Goal: Task Accomplishment & Management: Use online tool/utility

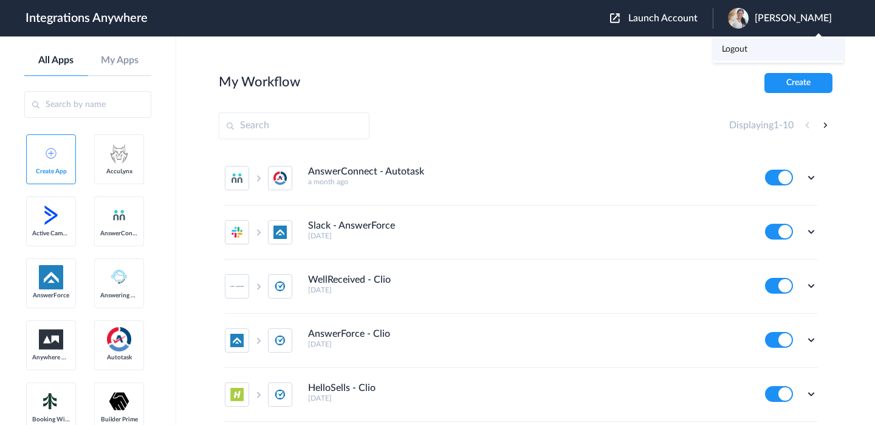
click at [748, 47] on link "Logout" at bounding box center [735, 49] width 26 height 9
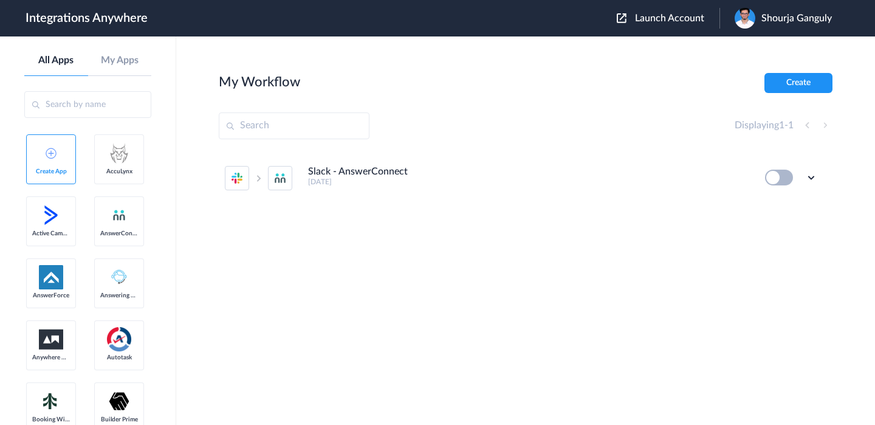
click at [695, 21] on span "Launch Account" at bounding box center [669, 18] width 69 height 10
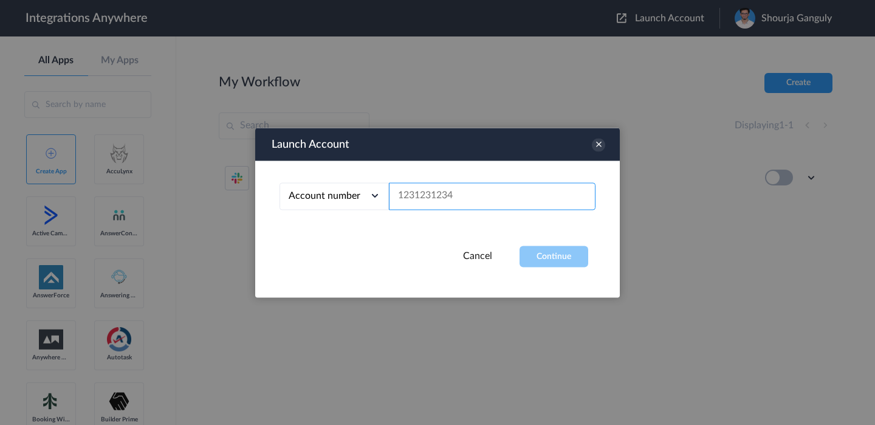
click at [463, 195] on input "text" at bounding box center [492, 195] width 207 height 27
paste input "2523167229"
type input "2523167229"
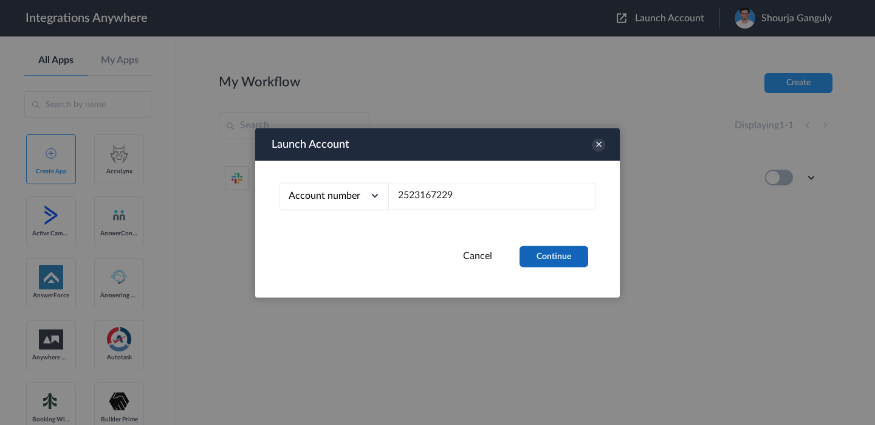
click at [552, 253] on button "Continue" at bounding box center [554, 256] width 69 height 21
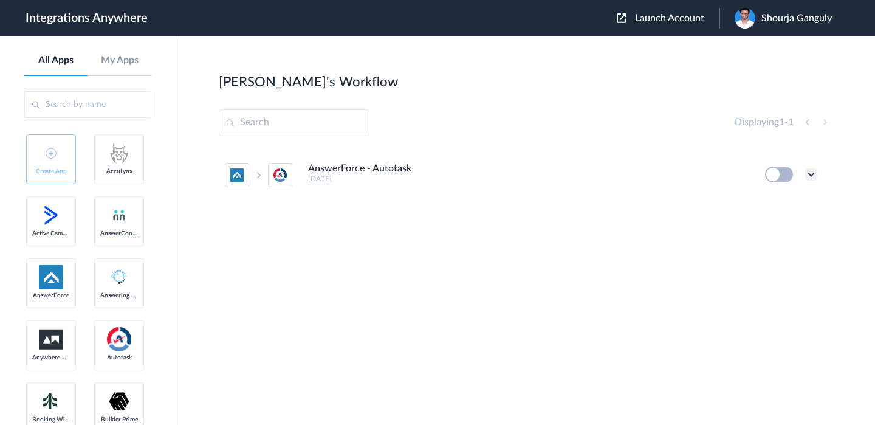
click at [811, 173] on icon at bounding box center [811, 174] width 12 height 12
click at [771, 201] on link "Edit" at bounding box center [762, 202] width 29 height 9
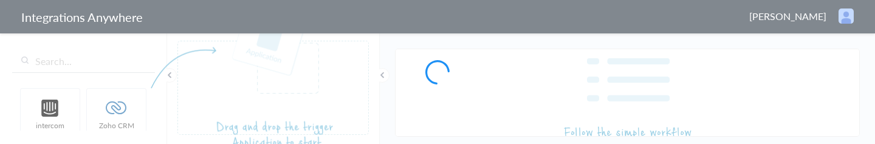
type input "AnswerForce - Autotask"
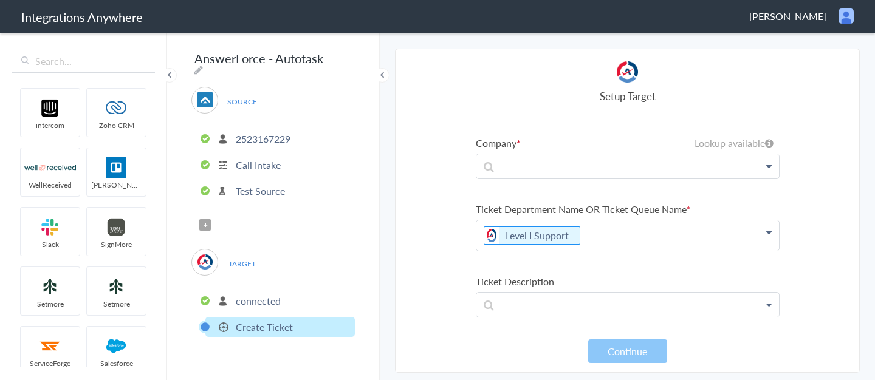
scroll to position [195, 0]
click at [752, 143] on p at bounding box center [628, 168] width 303 height 24
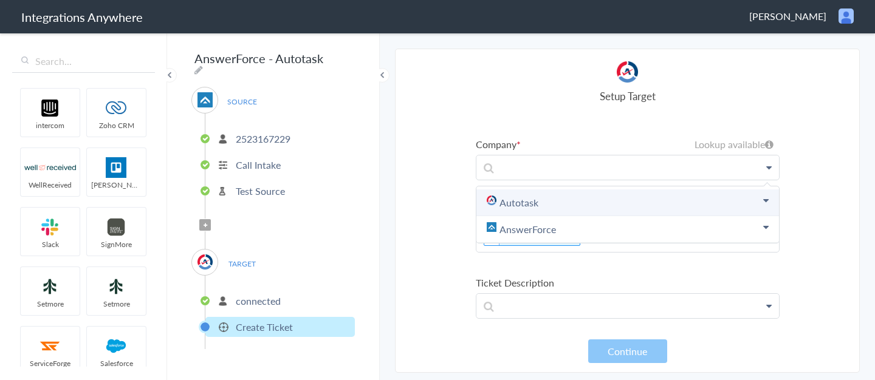
click at [671, 143] on link "Autotask" at bounding box center [628, 203] width 303 height 27
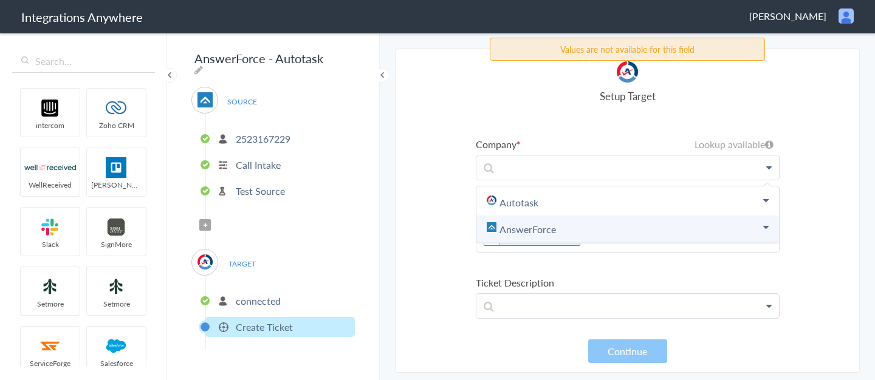
click at [680, 143] on link "AnswerForce" at bounding box center [628, 229] width 303 height 27
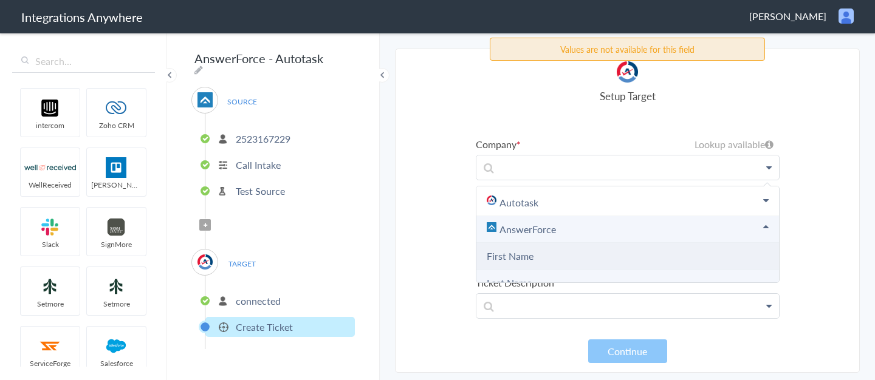
click at [658, 143] on Name "First Name" at bounding box center [628, 256] width 303 height 27
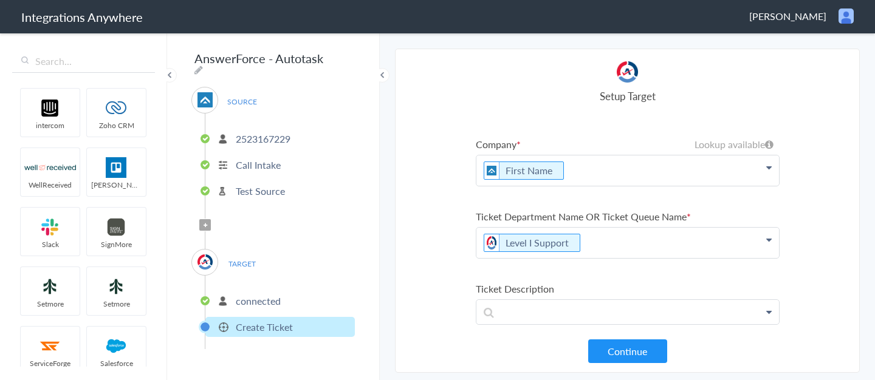
click at [616, 143] on p "First Name" at bounding box center [628, 171] width 303 height 30
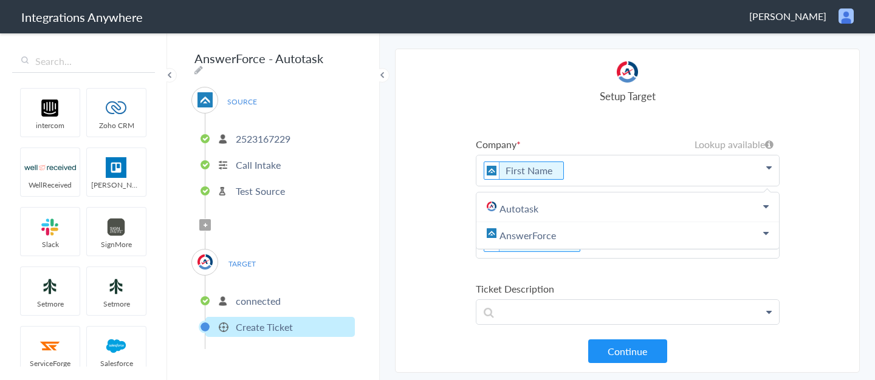
click at [459, 143] on section "Select Account 2523167229 Rename Delete (3 months ago) + connect Continue Setup…" at bounding box center [627, 211] width 465 height 325
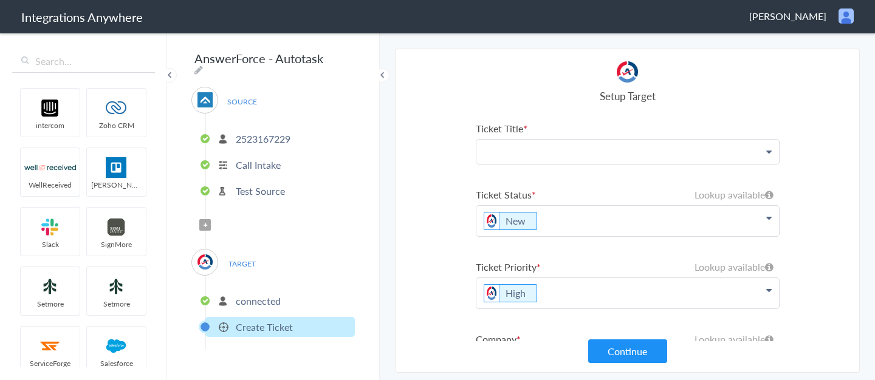
click at [607, 143] on p at bounding box center [628, 152] width 303 height 24
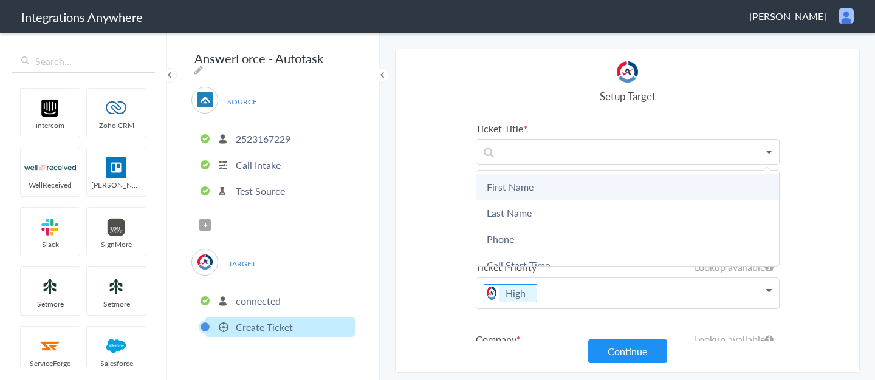
click at [585, 143] on link "First Name" at bounding box center [628, 187] width 303 height 26
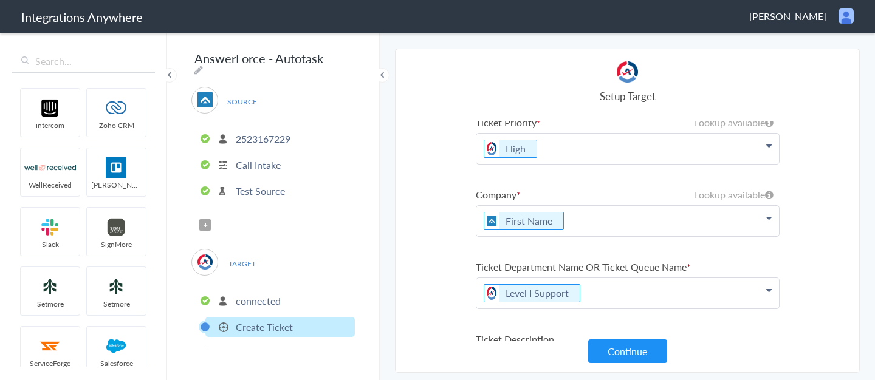
scroll to position [150, 0]
click at [270, 143] on p "connected" at bounding box center [258, 301] width 45 height 14
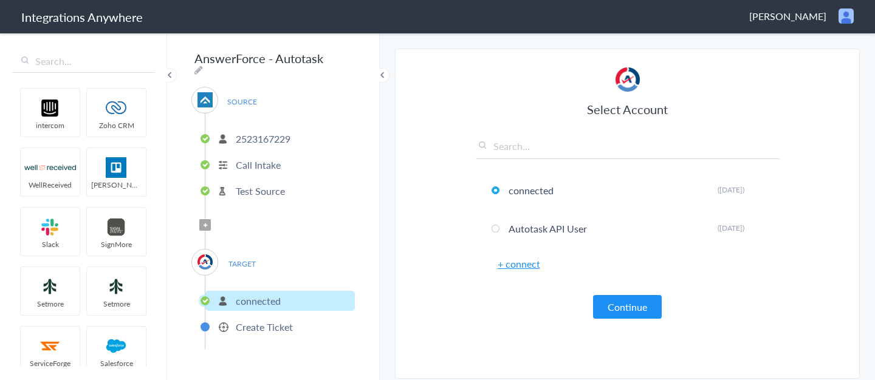
click at [278, 143] on p "Create Ticket" at bounding box center [264, 327] width 57 height 14
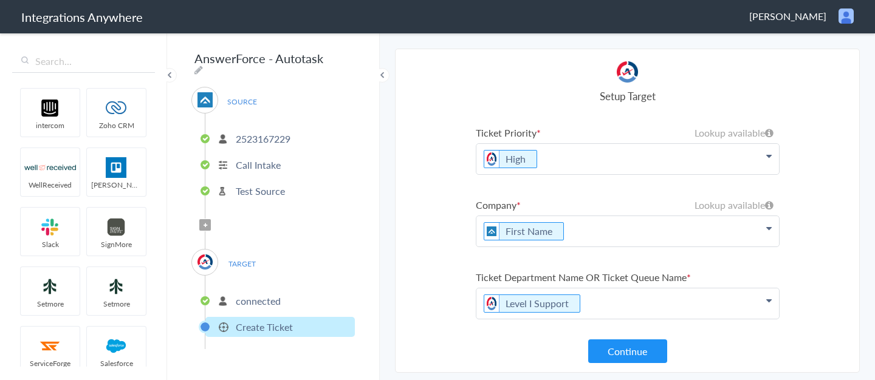
scroll to position [141, 0]
